Goal: Task Accomplishment & Management: Manage account settings

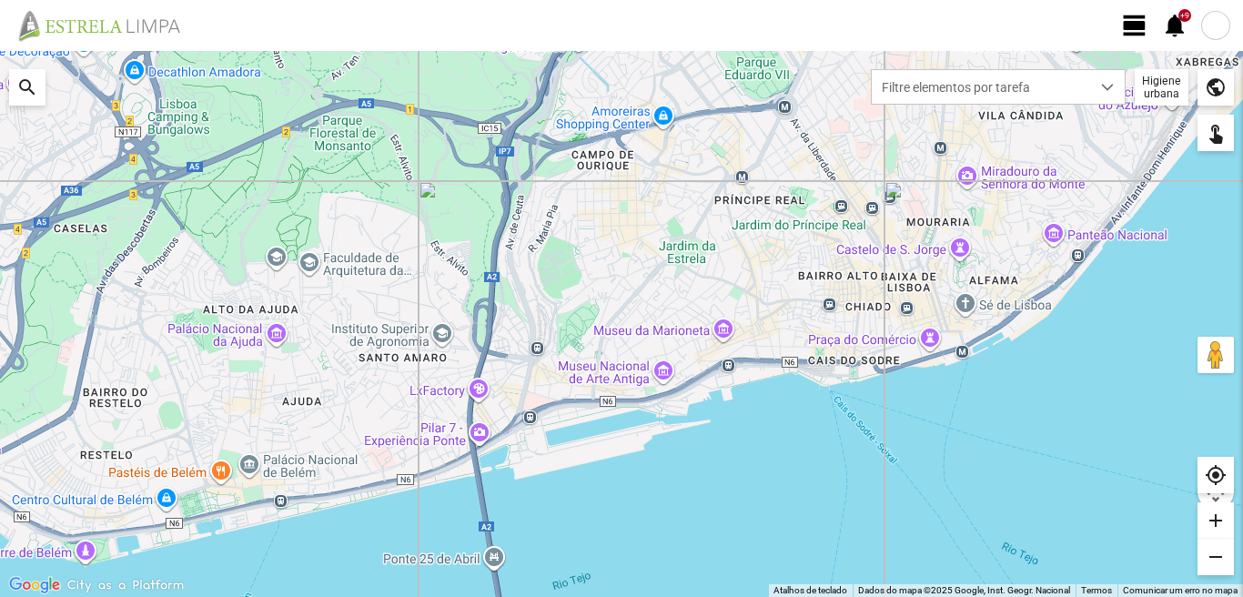
click at [1128, 25] on span "view_day" at bounding box center [1134, 25] width 27 height 27
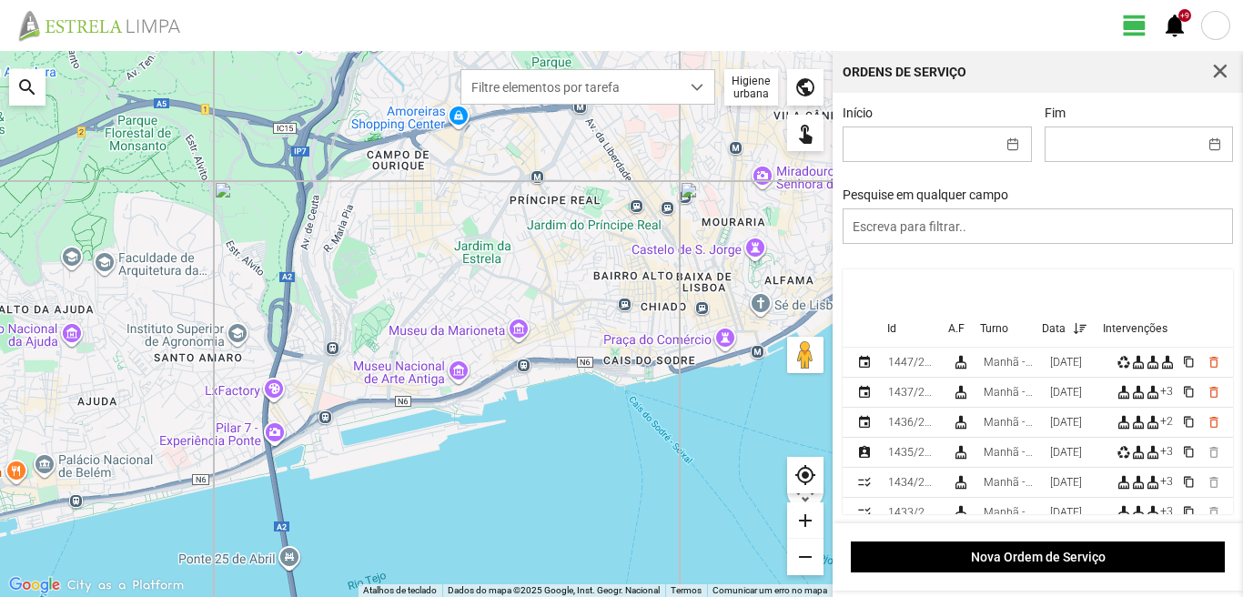
scroll to position [182, 0]
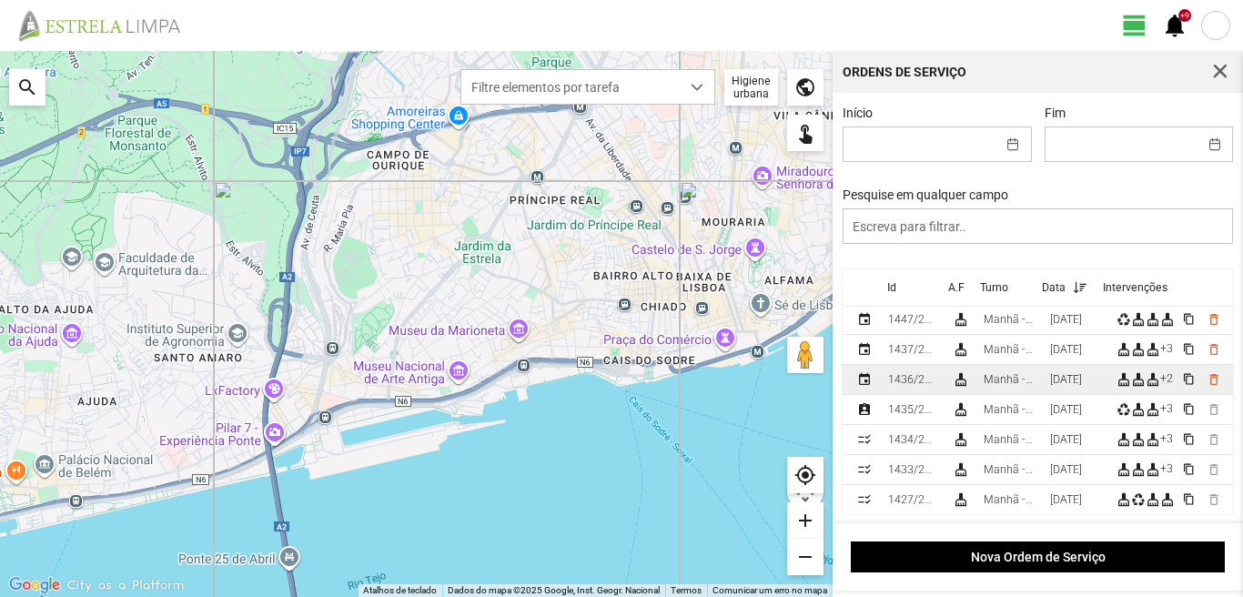
click at [1058, 380] on div "[DATE]" at bounding box center [1066, 379] width 32 height 13
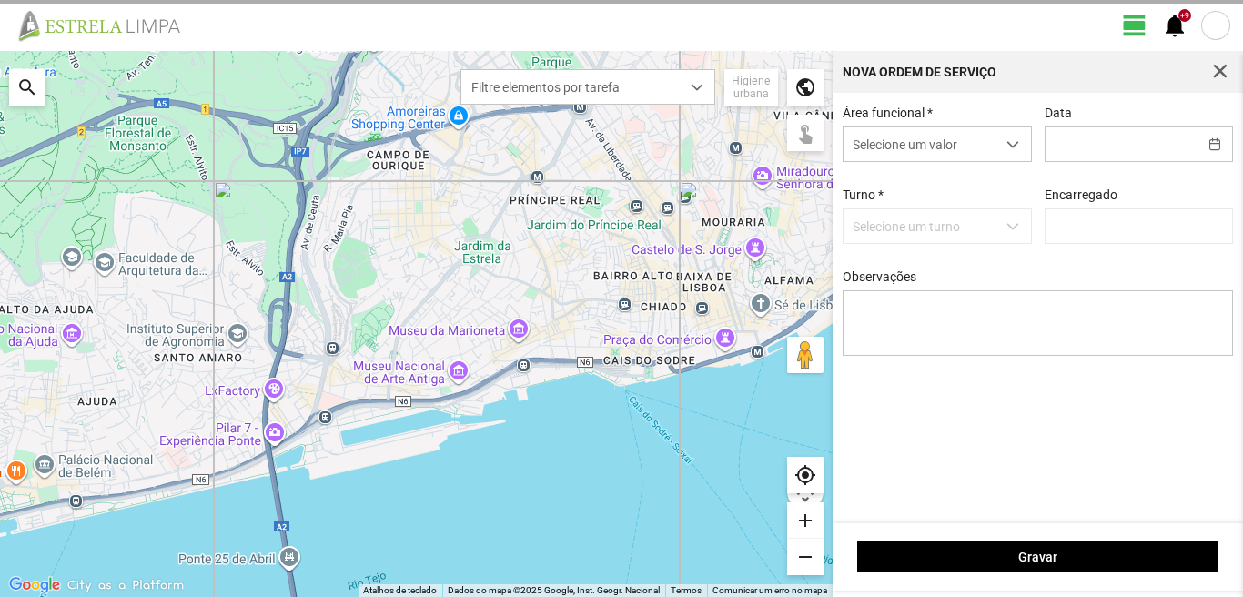
type input "[DATE]"
type textarea "6-10- 17-39-descanso ao serviço-22-25-36-44-45-47-49-50"
type input "[PERSON_NAME]"
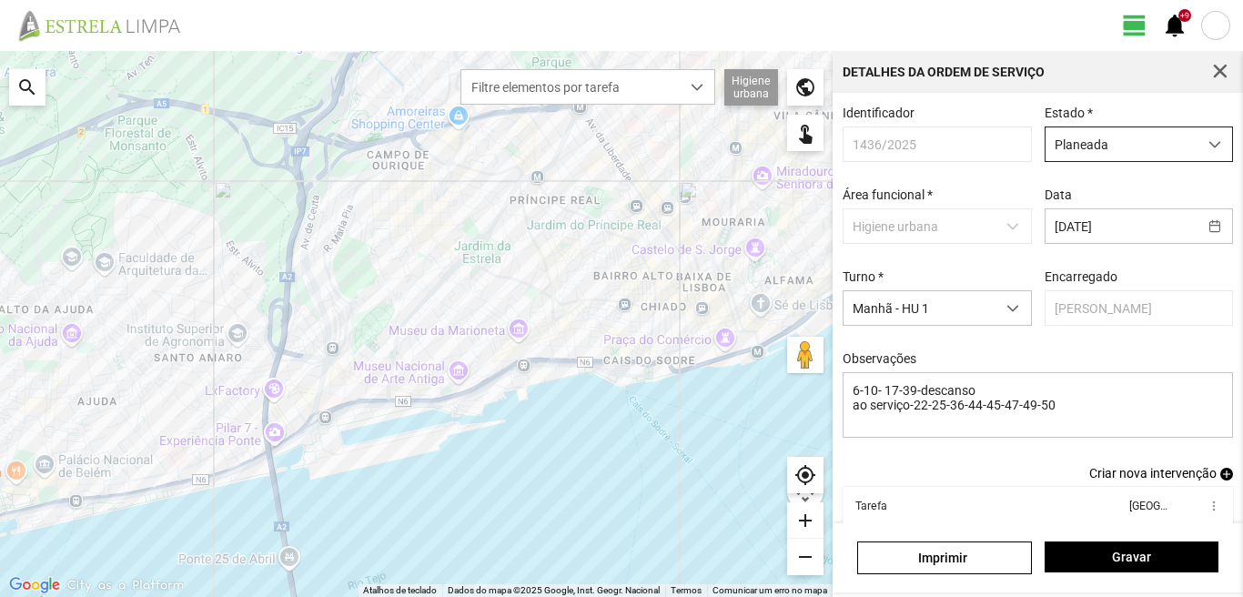
click at [1125, 147] on span "Planeada" at bounding box center [1122, 144] width 152 height 34
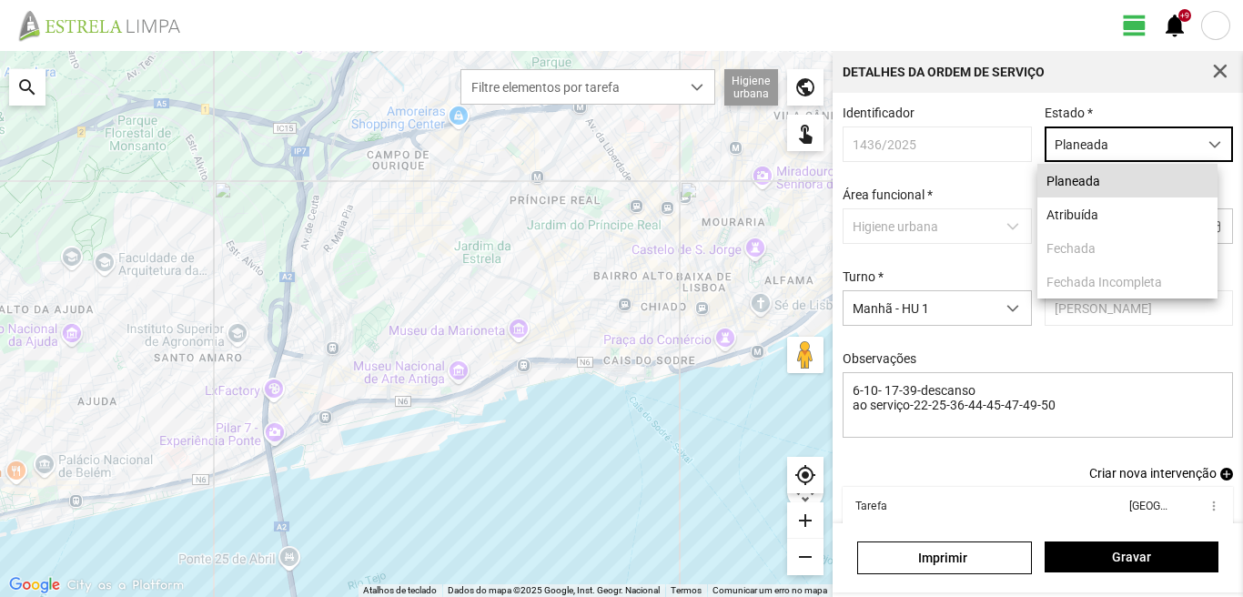
scroll to position [10, 81]
click at [1082, 215] on li "Atribuída" at bounding box center [1128, 214] width 180 height 34
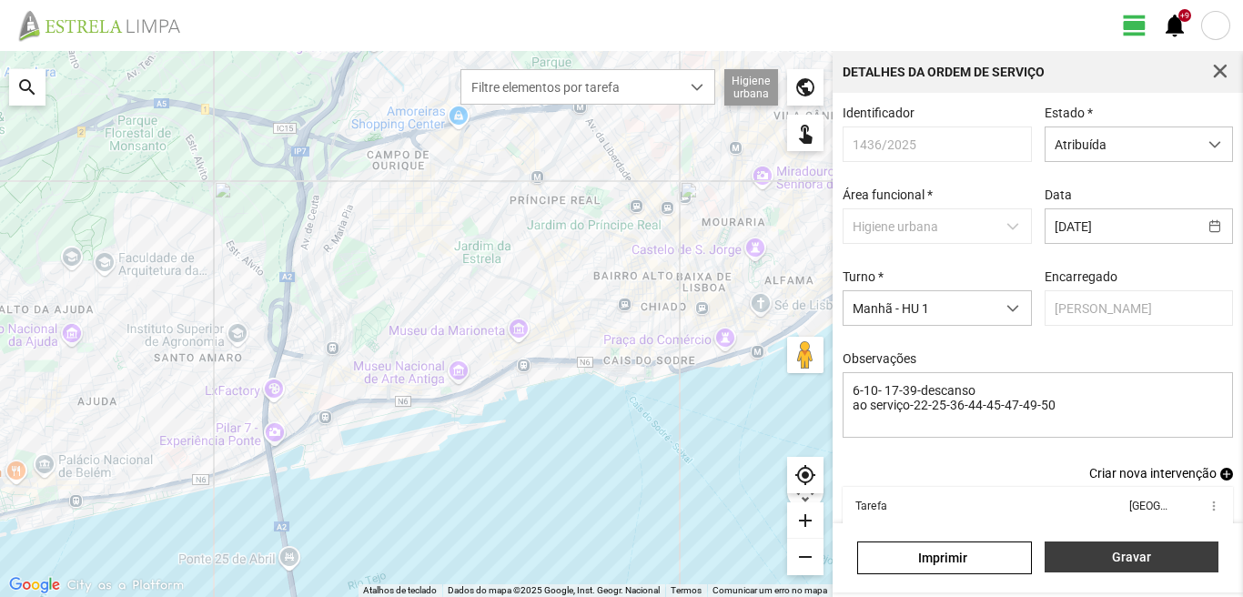
click at [1104, 556] on span "Gravar" at bounding box center [1131, 557] width 155 height 15
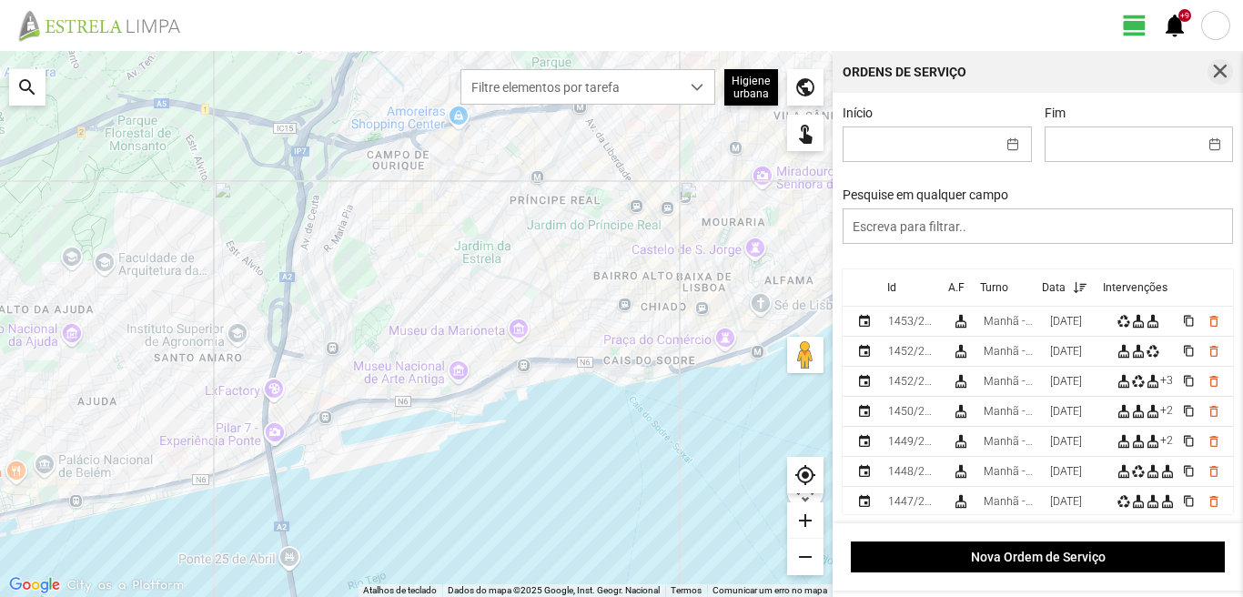
click at [1222, 69] on span "button" at bounding box center [1220, 72] width 16 height 16
